Goal: Find specific page/section: Find specific page/section

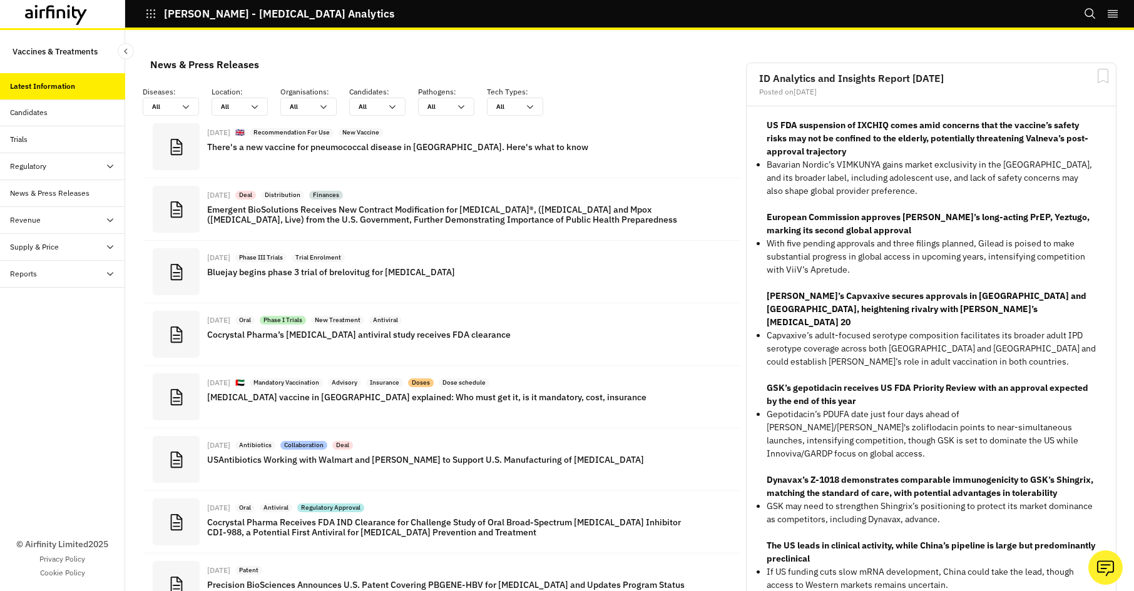
scroll to position [942, 363]
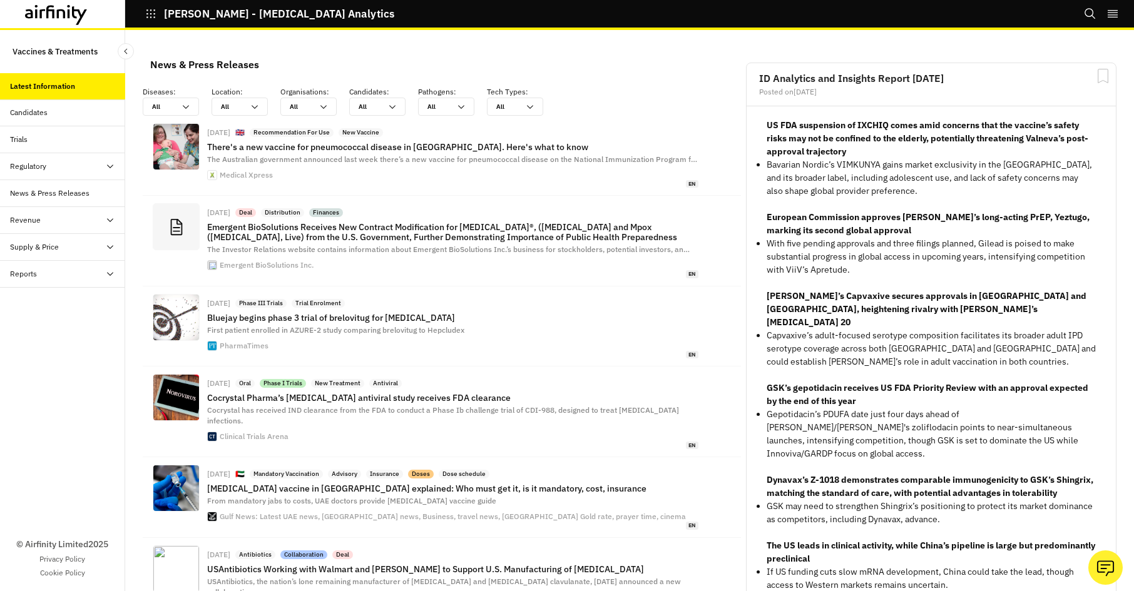
click at [158, 13] on button "[PERSON_NAME] - [MEDICAL_DATA] Analytics" at bounding box center [269, 13] width 249 height 21
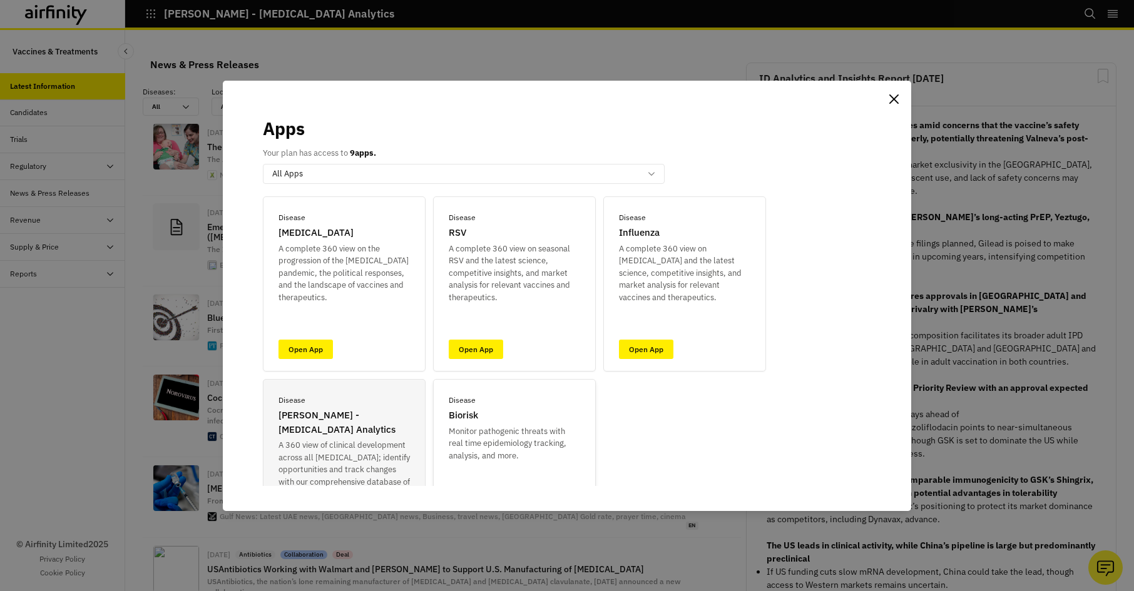
scroll to position [0, 0]
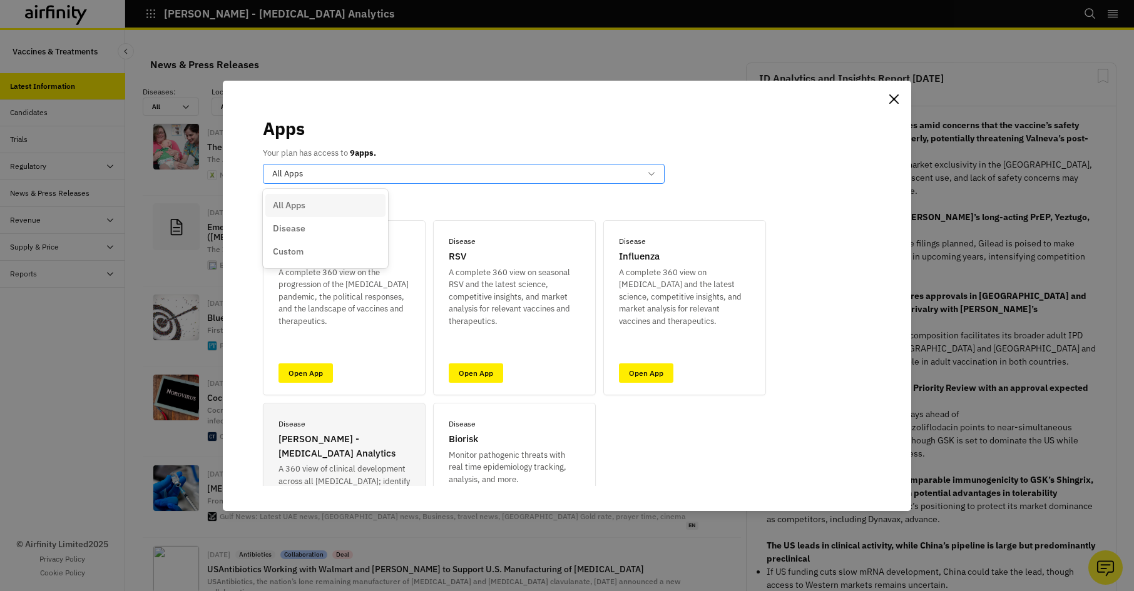
click at [396, 182] on div "All Apps" at bounding box center [464, 174] width 402 height 20
click at [442, 151] on div "Apps Your plan has access to 9 apps. All Apps selected, 1 of 3. 3 results avail…" at bounding box center [567, 150] width 608 height 69
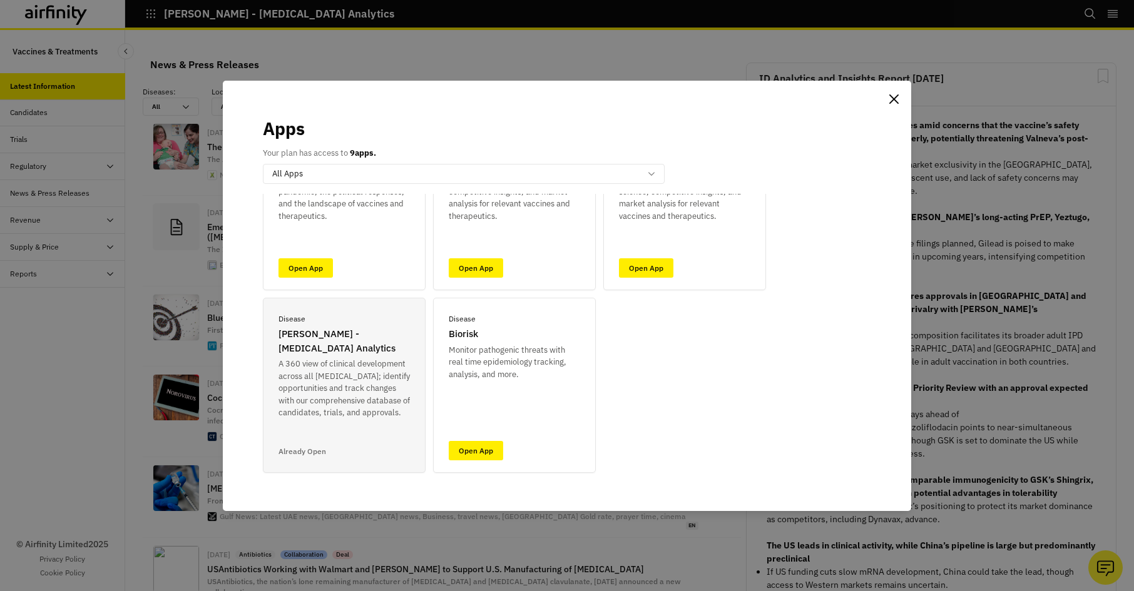
scroll to position [106, 0]
click at [362, 377] on p "A 360 view of clinical development across all [MEDICAL_DATA]; identify opportun…" at bounding box center [343, 387] width 131 height 61
click at [337, 332] on p "[PERSON_NAME] - [MEDICAL_DATA] Analytics" at bounding box center [343, 340] width 131 height 28
click at [900, 106] on button "Close" at bounding box center [894, 99] width 20 height 20
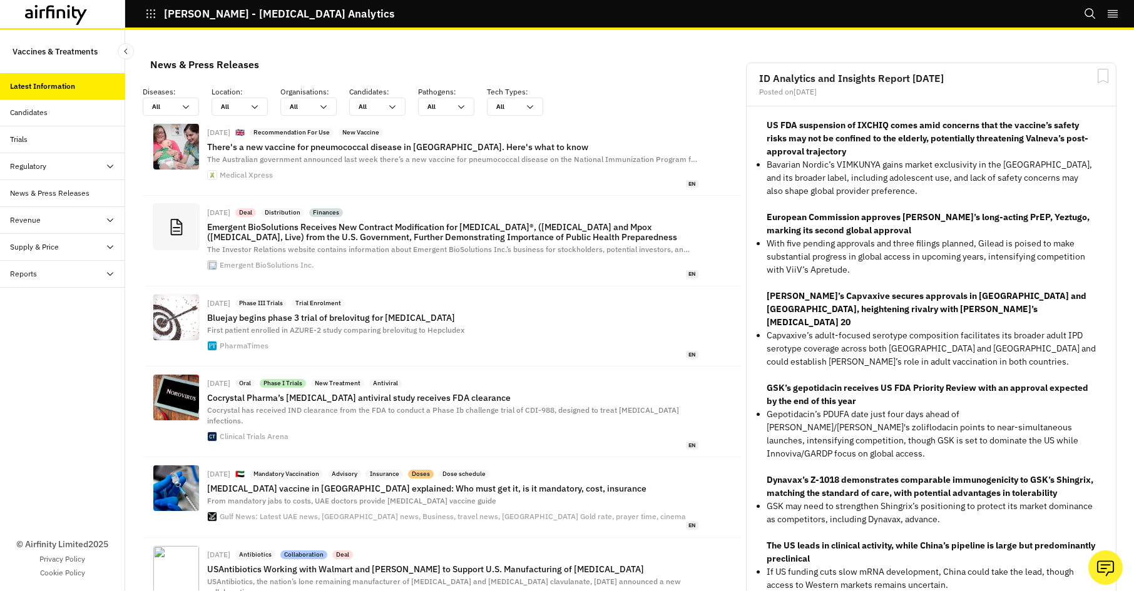
click at [45, 280] on div "Reports" at bounding box center [67, 273] width 115 height 11
click at [43, 305] on div "Reports" at bounding box center [33, 300] width 27 height 11
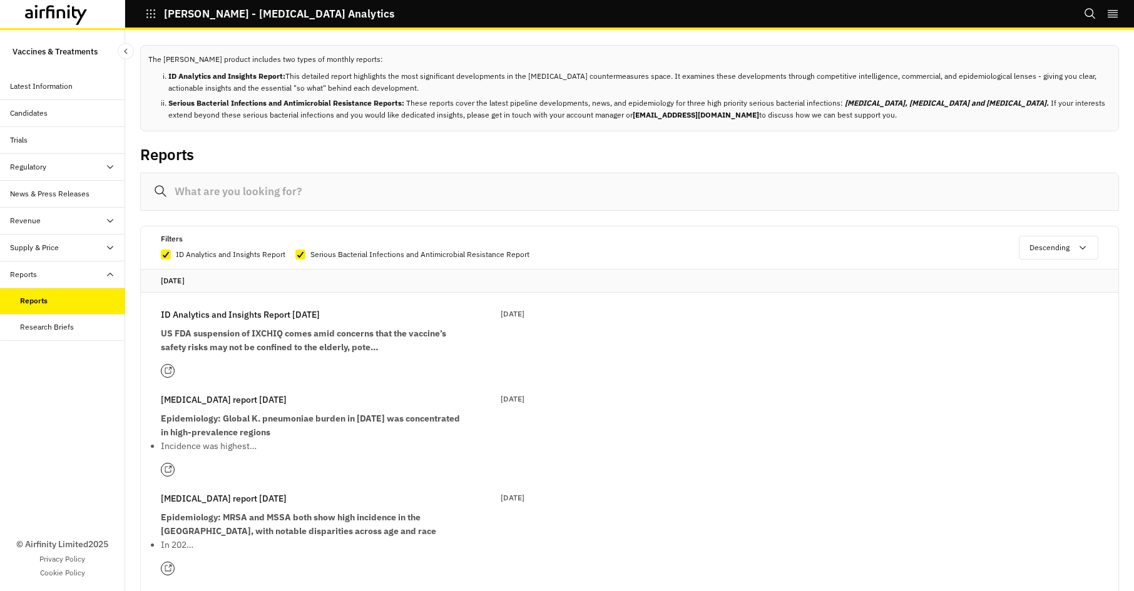
click at [235, 254] on p "ID Analytics and Insights Report" at bounding box center [231, 254] width 110 height 13
click at [161, 254] on input "ID Analytics and Insights Report" at bounding box center [160, 254] width 1 height 1
checkbox input "false"
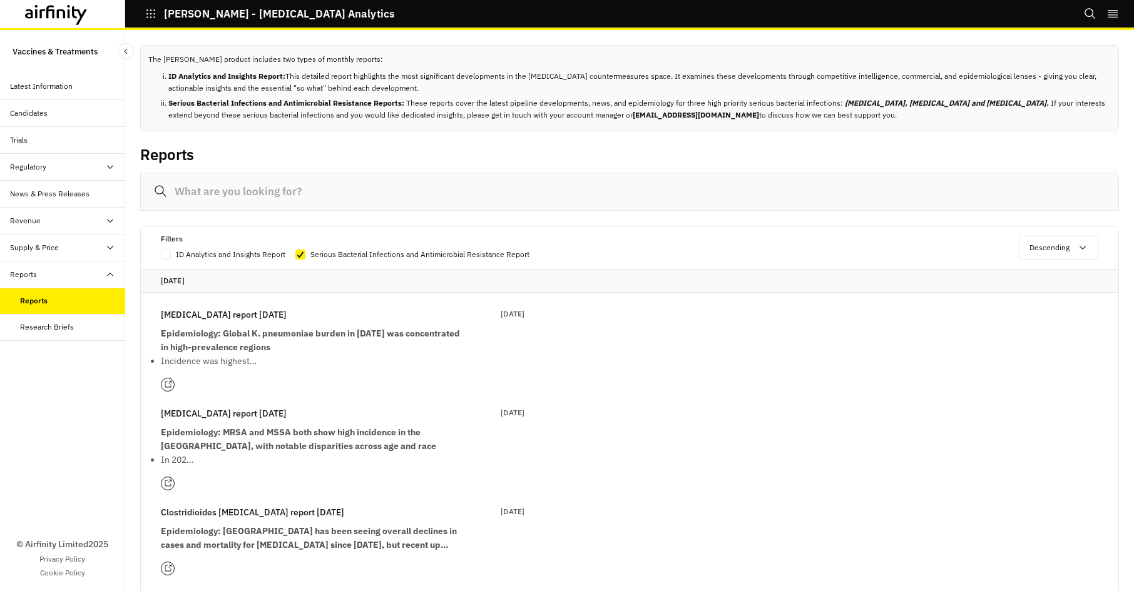
click at [264, 191] on input at bounding box center [629, 192] width 979 height 38
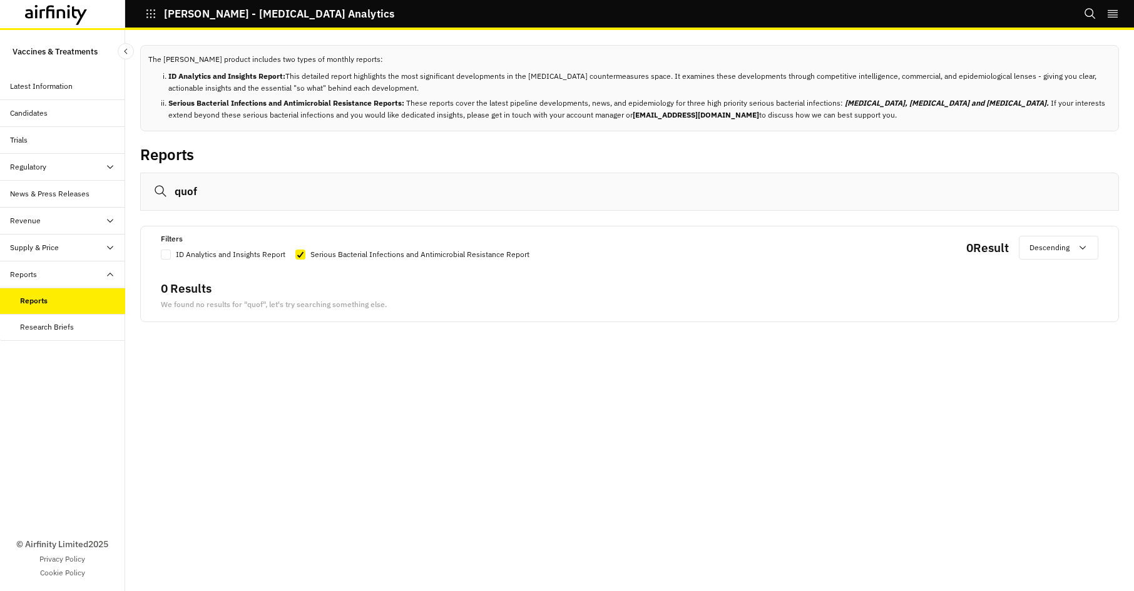
type input "quo"
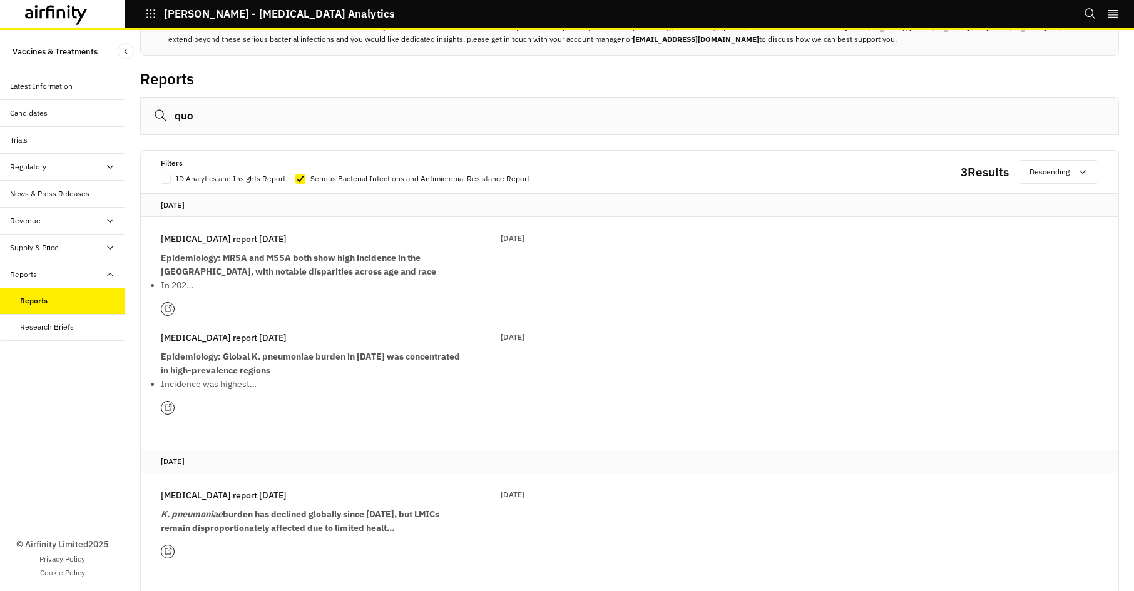
scroll to position [103, 0]
